Goal: Communication & Community: Answer question/provide support

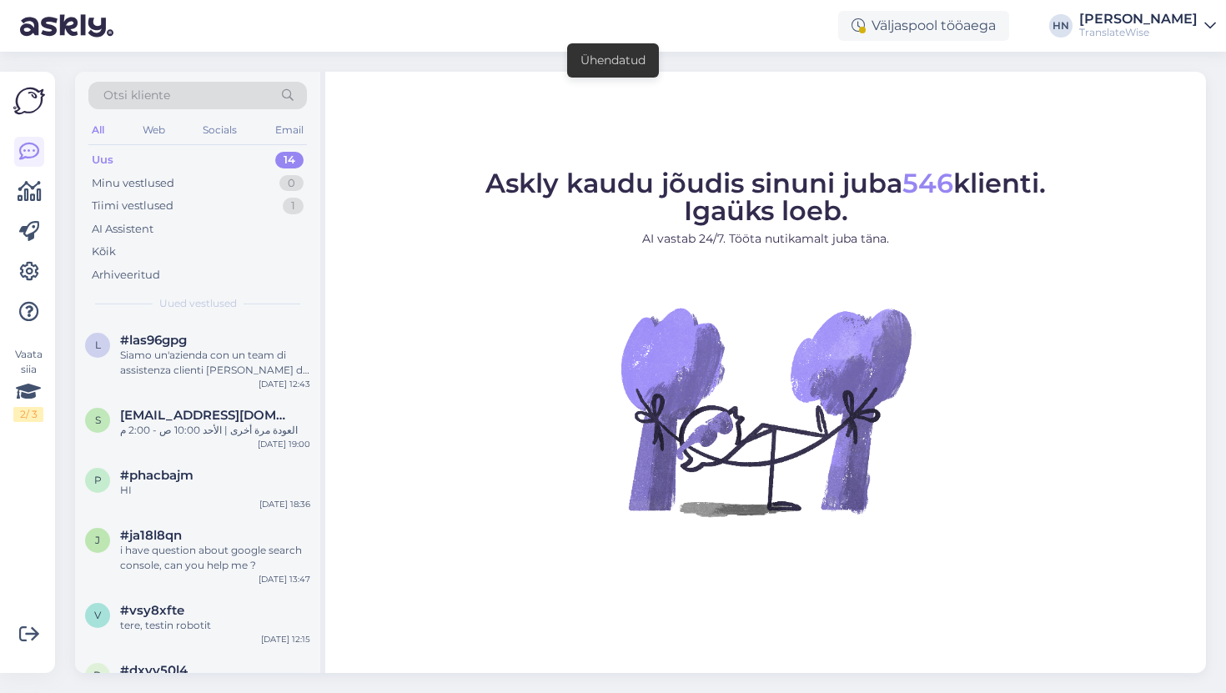
click at [241, 170] on div "Uus 14" at bounding box center [197, 159] width 218 height 23
click at [239, 194] on div "Tiimi vestlused 1" at bounding box center [197, 205] width 218 height 23
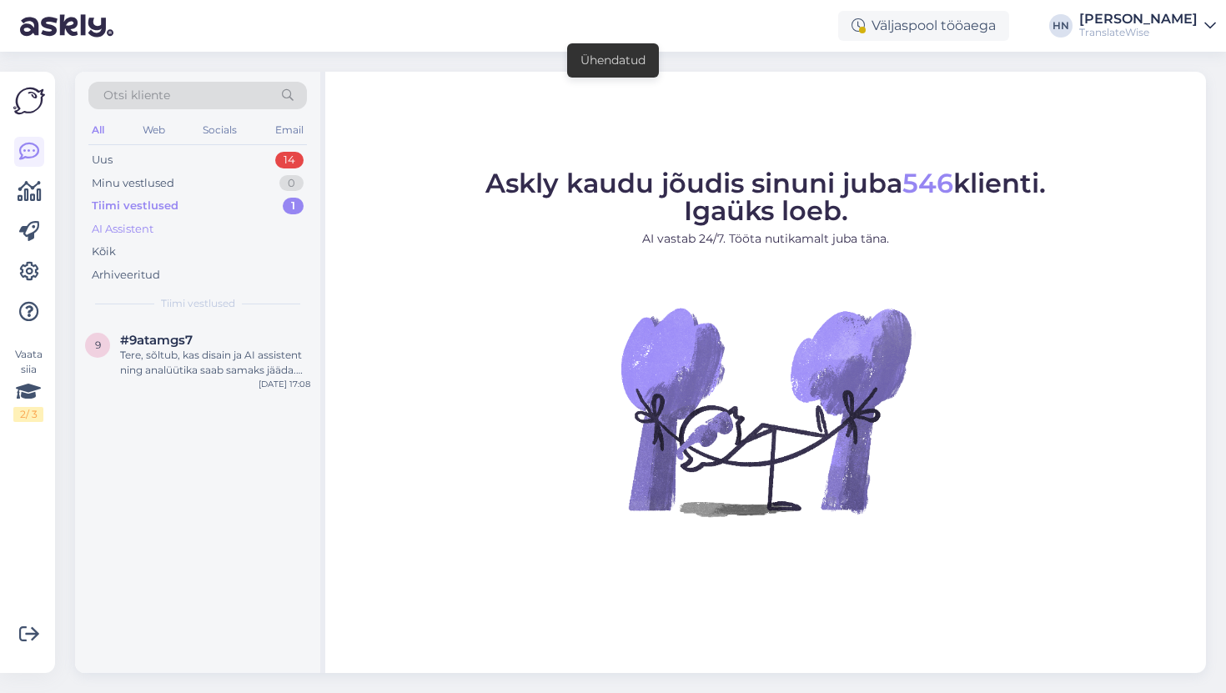
click at [230, 226] on div "AI Assistent" at bounding box center [197, 229] width 218 height 23
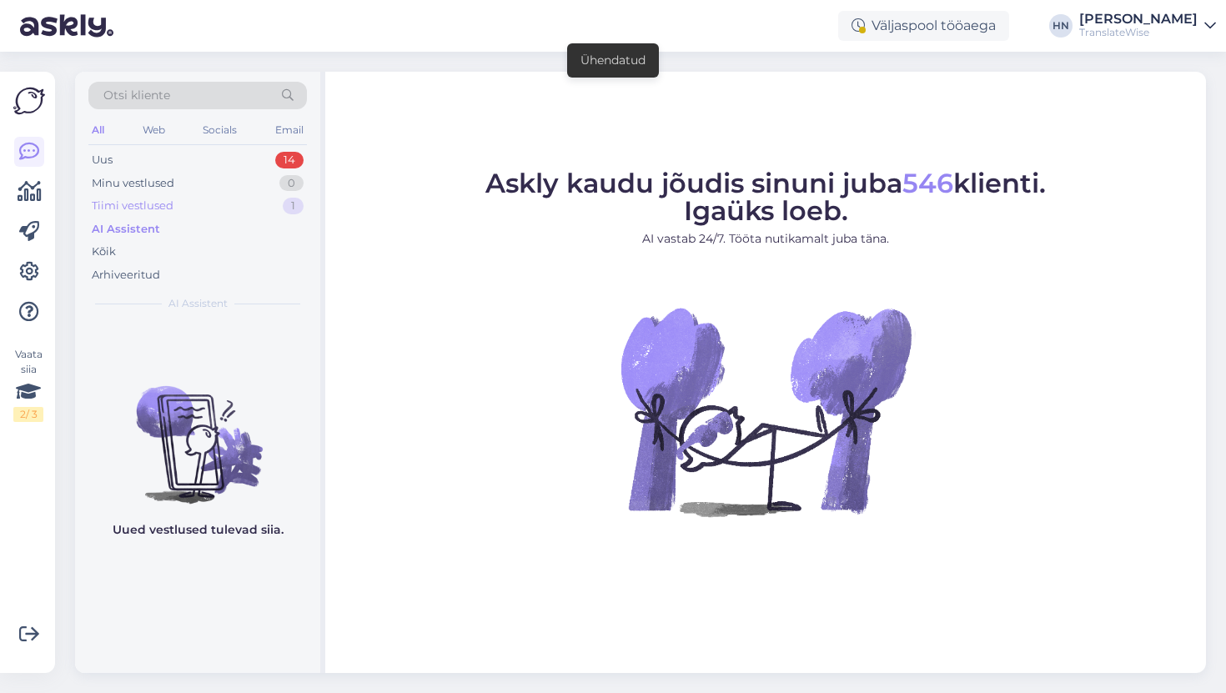
click at [187, 203] on div "Tiimi vestlused 1" at bounding box center [197, 205] width 218 height 23
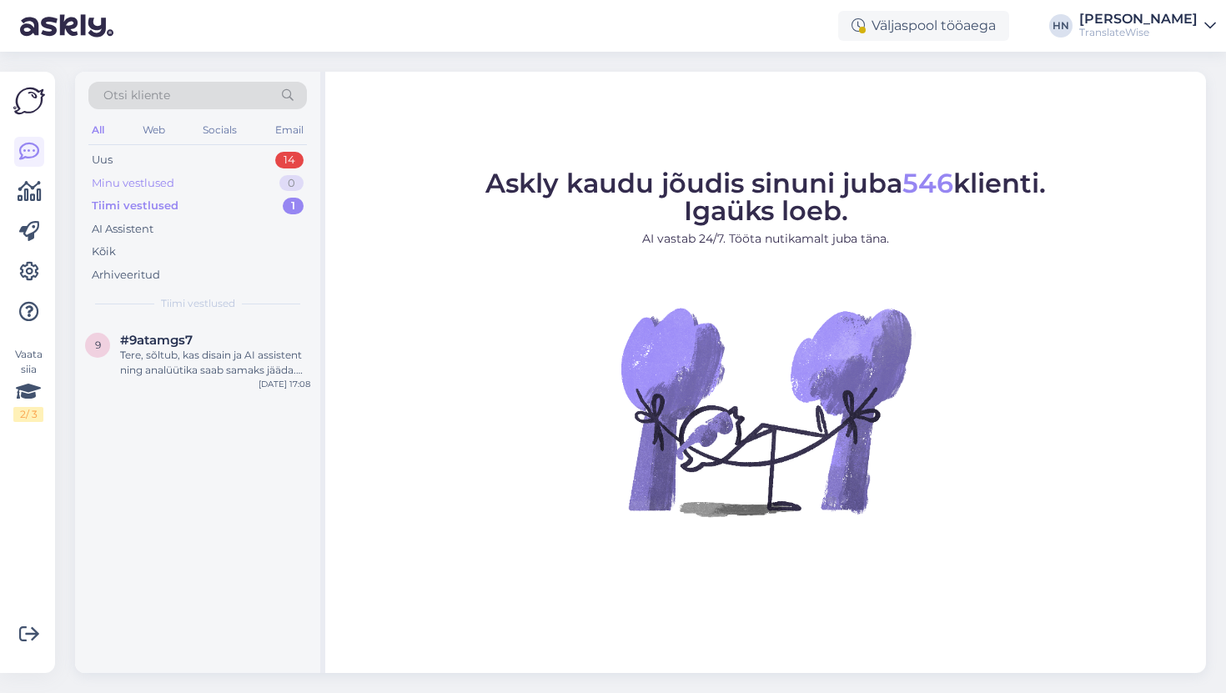
click at [188, 193] on div "Minu vestlused 0" at bounding box center [197, 183] width 218 height 23
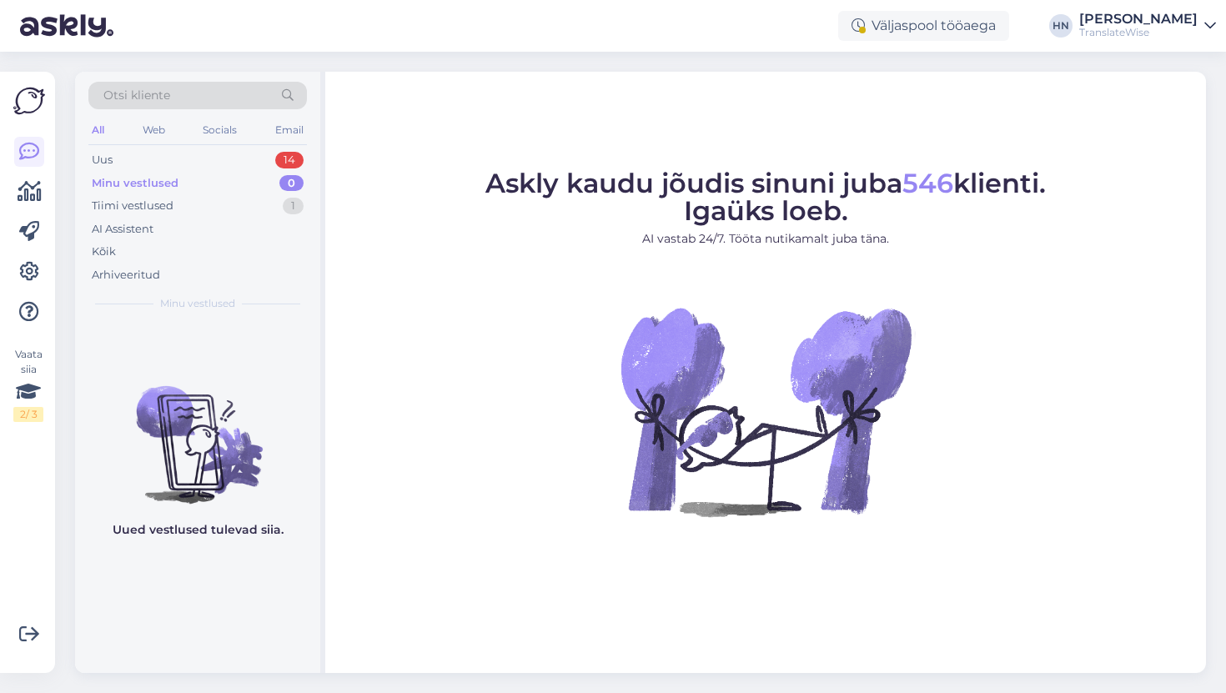
click at [188, 184] on div "Minu vestlused 0" at bounding box center [197, 183] width 218 height 23
click at [195, 163] on div "Uus 14" at bounding box center [197, 159] width 218 height 23
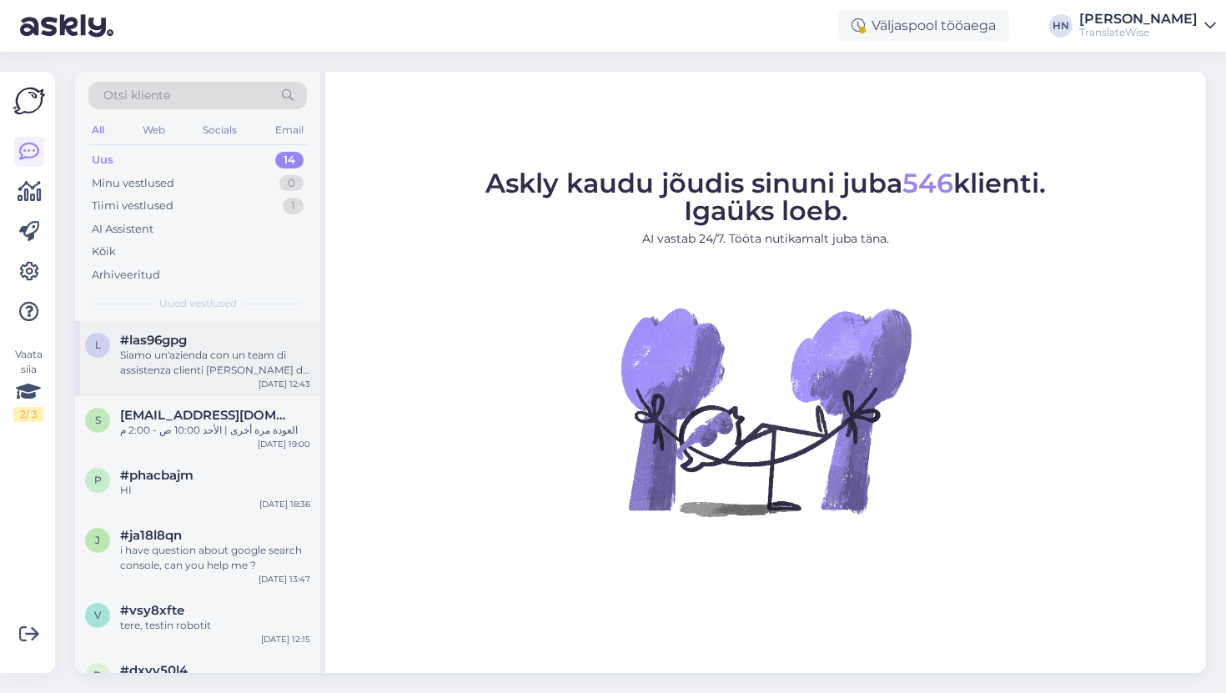
click at [173, 362] on div "Siamo un'azienda con un team di assistenza clienti [PERSON_NAME] da 10 agenti c…" at bounding box center [215, 363] width 190 height 30
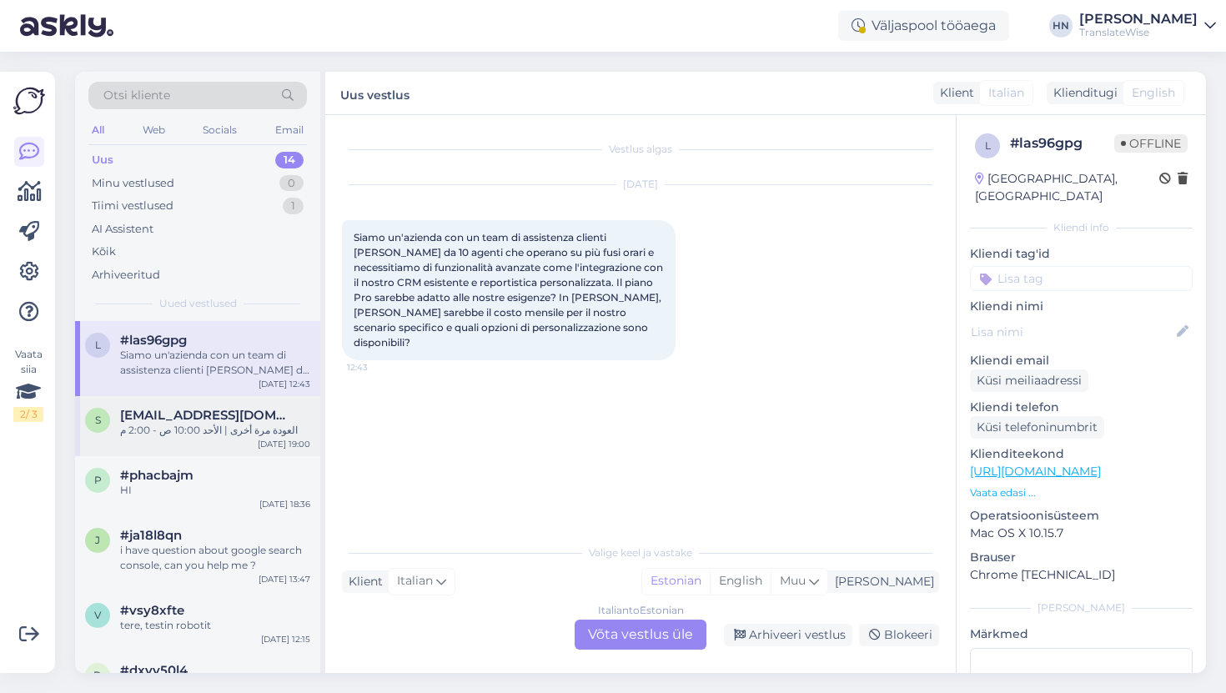
click at [176, 445] on div "s [EMAIL_ADDRESS][DOMAIN_NAME] العودة مرة أخرى | الأحد 10:00 ص - 2:00 م [DATE] …" at bounding box center [197, 426] width 245 height 60
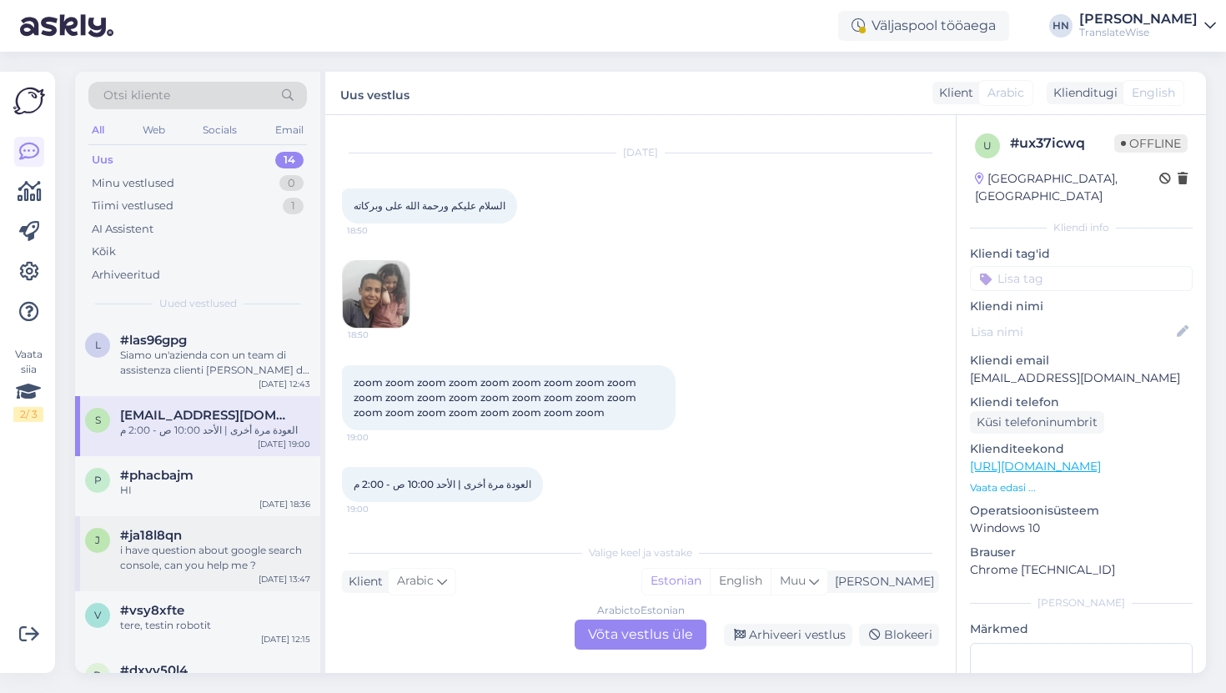
click at [181, 545] on div "i have question about google search console, can you help me ?" at bounding box center [215, 558] width 190 height 30
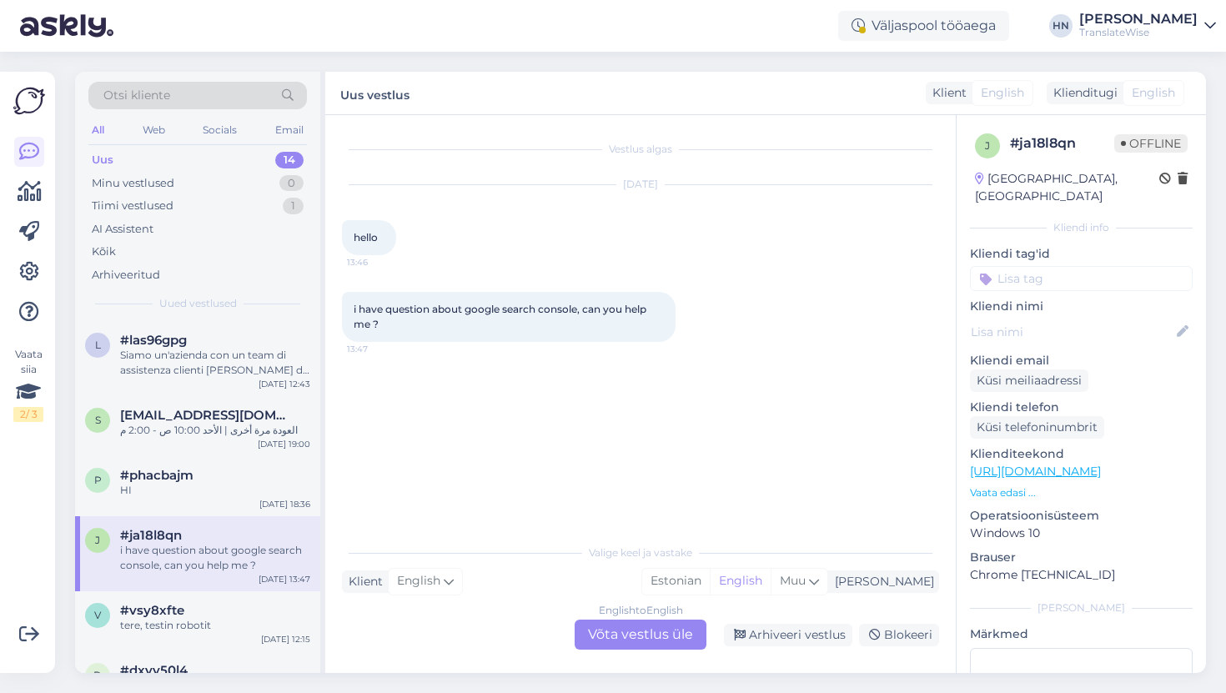
scroll to position [351, 0]
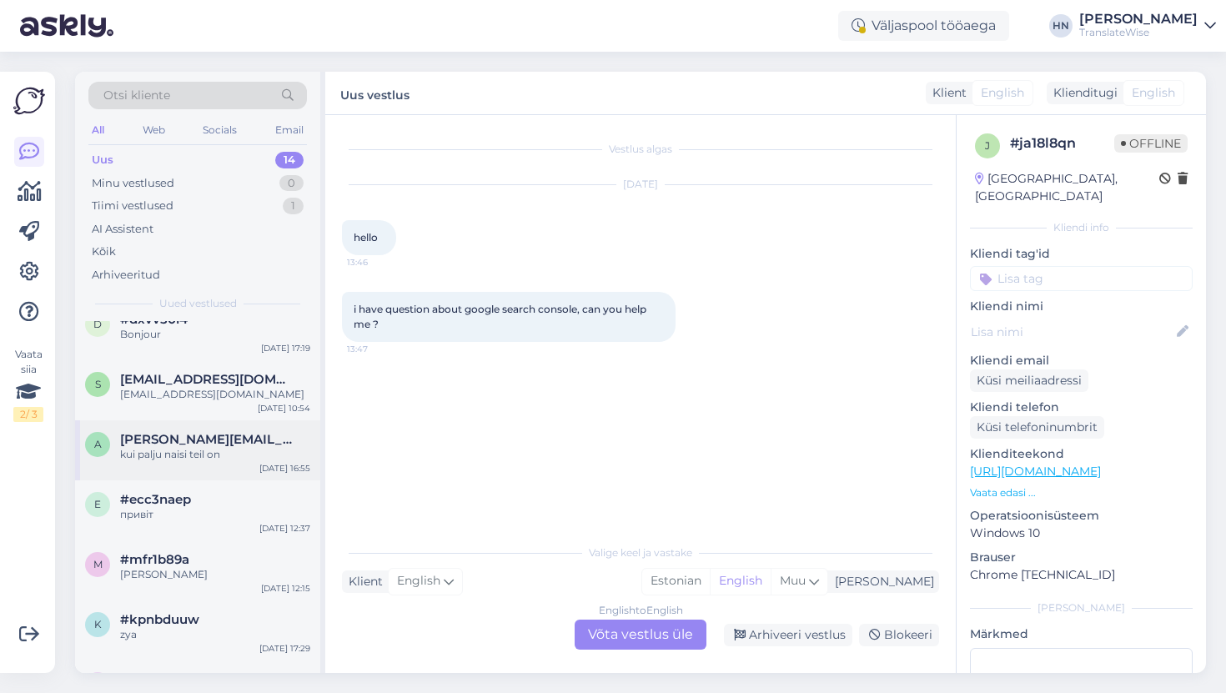
click at [193, 465] on div "a [PERSON_NAME][EMAIL_ADDRESS][DOMAIN_NAME] kui palju naisi teil on [DATE] 16:55" at bounding box center [197, 450] width 245 height 60
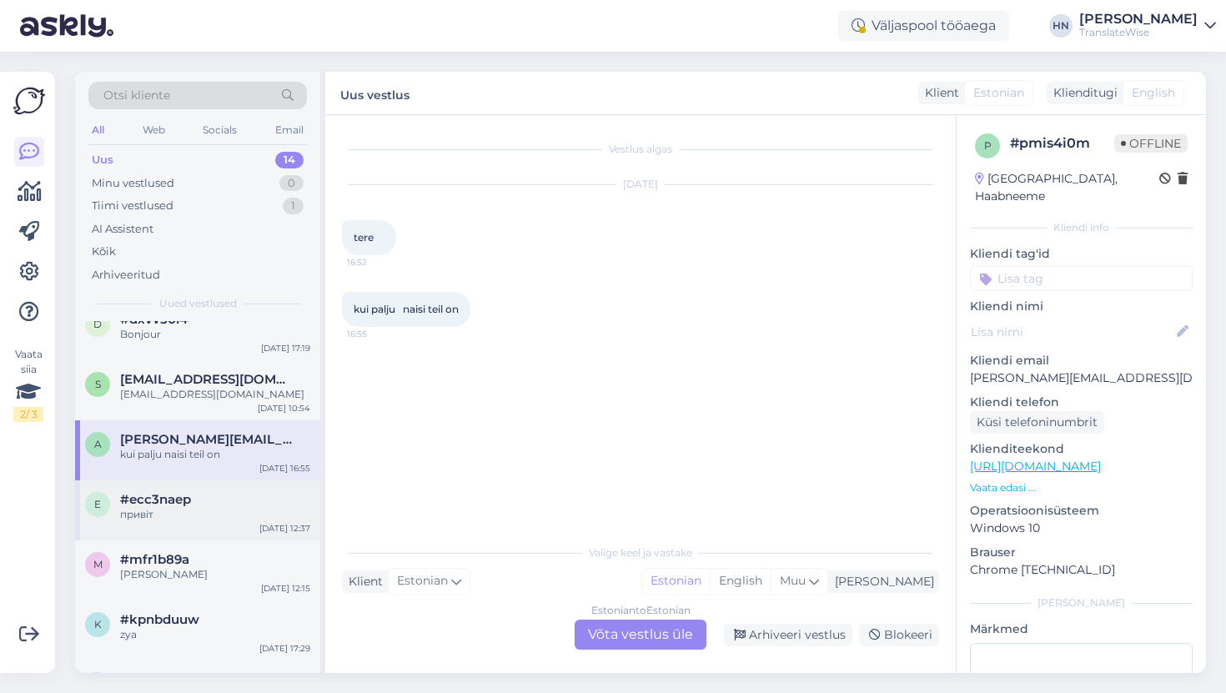
click at [174, 538] on div "e #ecc3naep привіт [DATE] 12:37" at bounding box center [197, 510] width 245 height 60
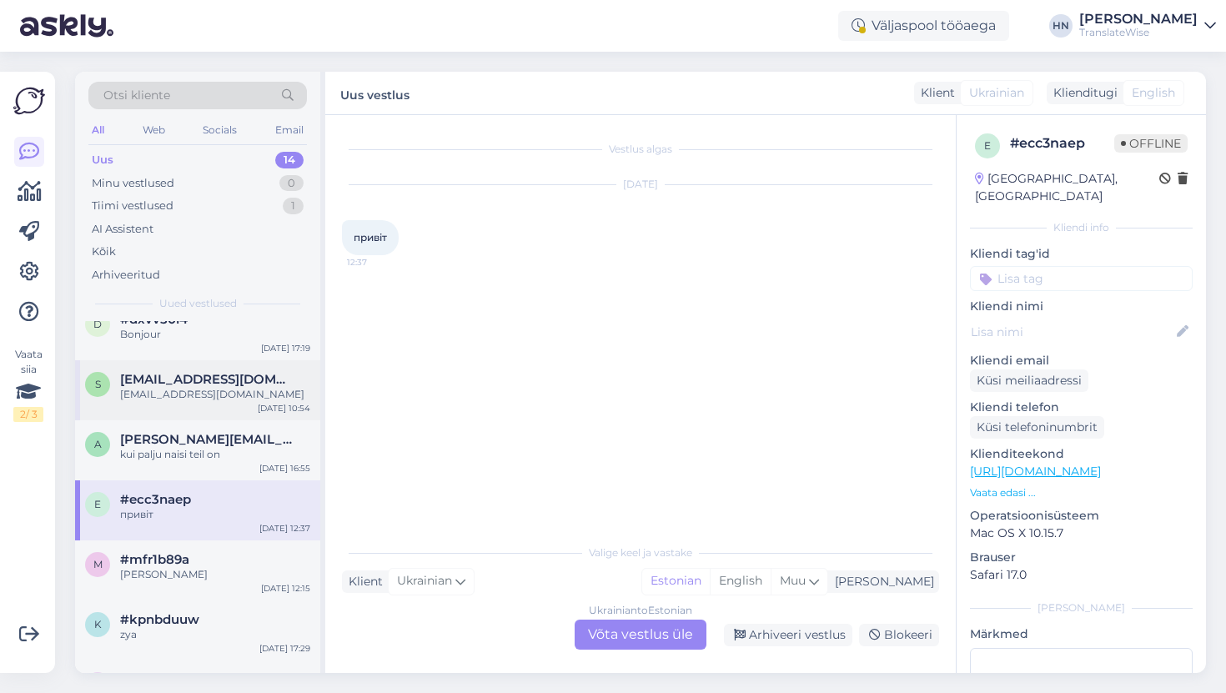
click at [200, 399] on div "[EMAIL_ADDRESS][DOMAIN_NAME]" at bounding box center [215, 394] width 190 height 15
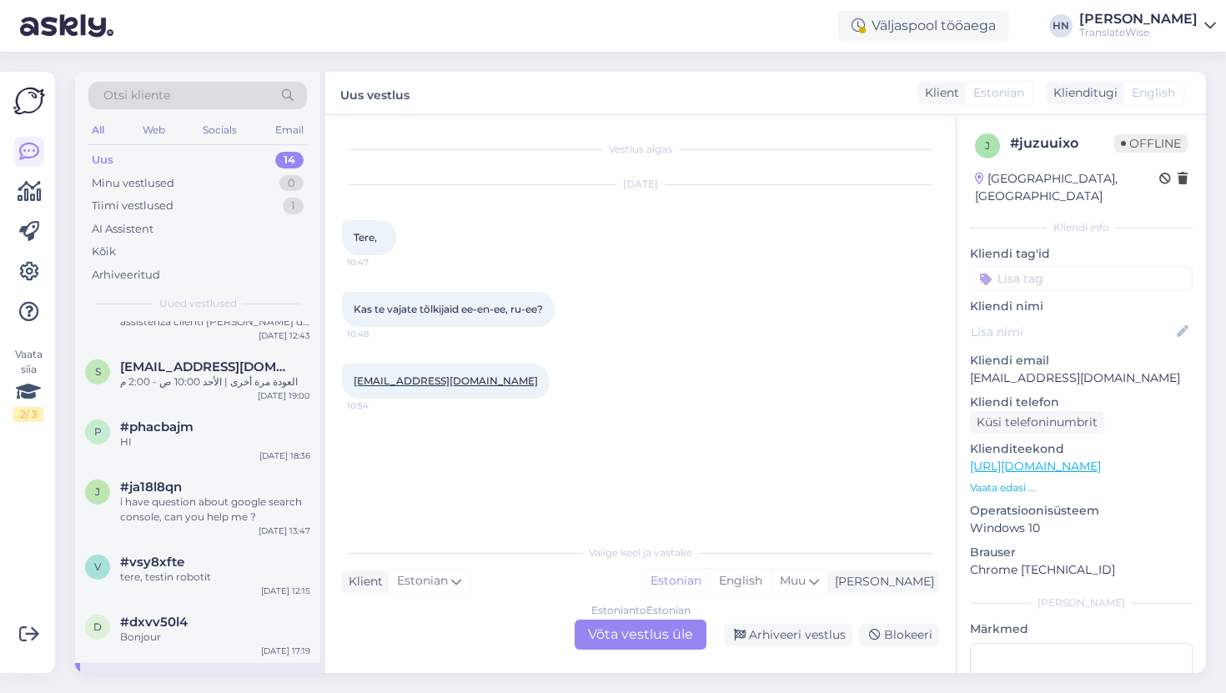
scroll to position [0, 0]
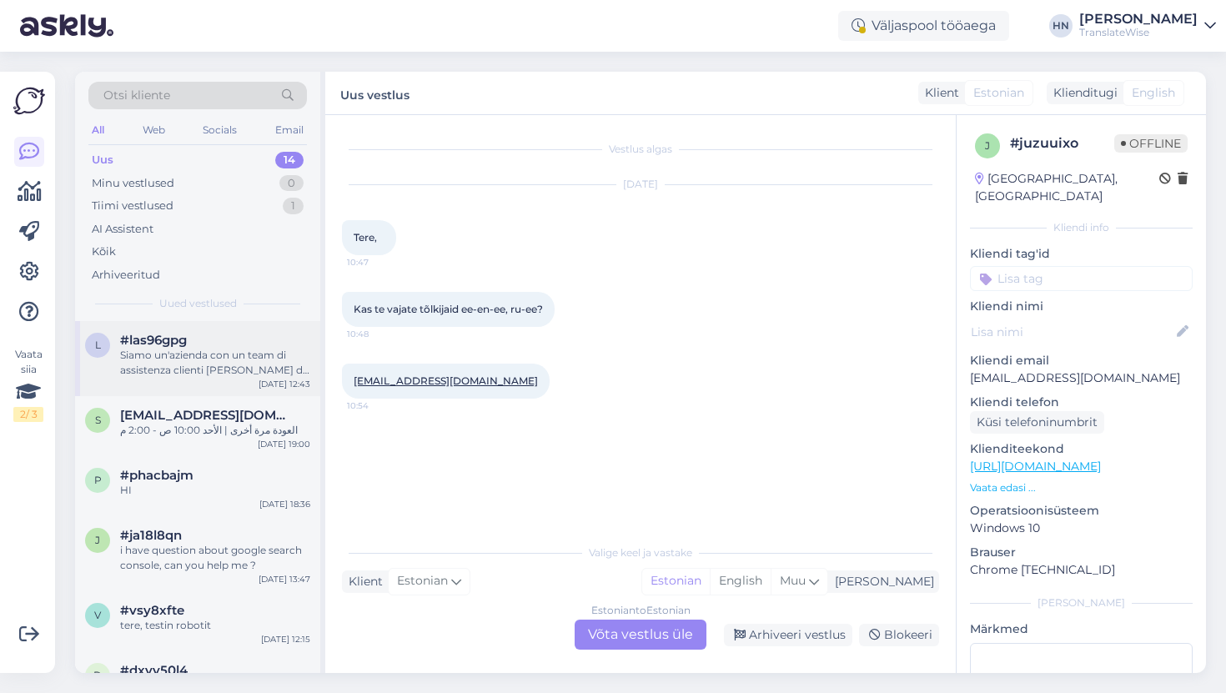
click at [197, 359] on div "Siamo un'azienda con un team di assistenza clienti [PERSON_NAME] da 10 agenti c…" at bounding box center [215, 363] width 190 height 30
